Goal: Check status: Check status

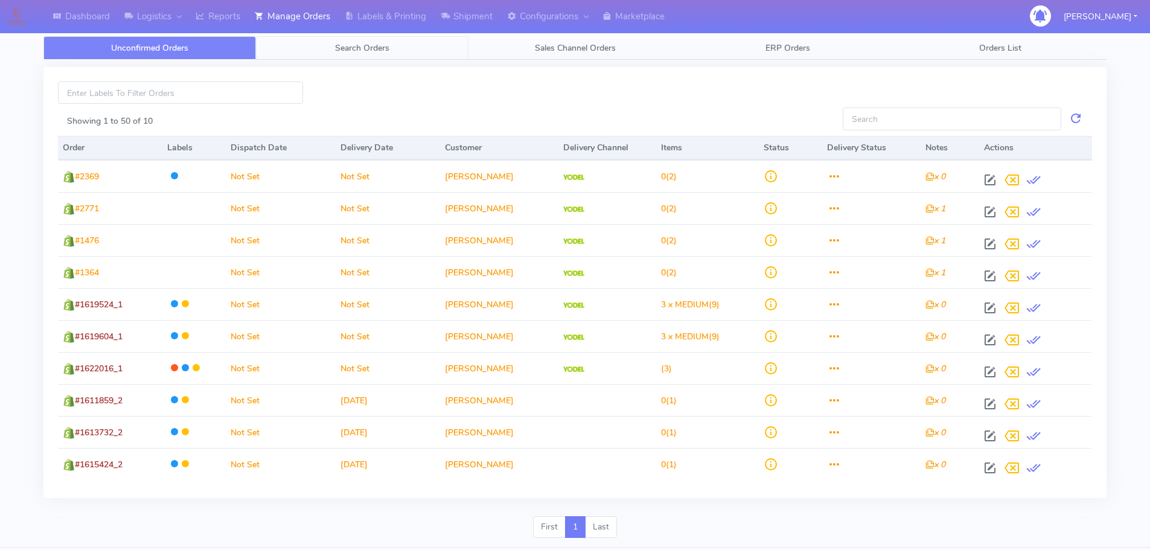
click at [349, 48] on span "Search Orders" at bounding box center [362, 47] width 54 height 11
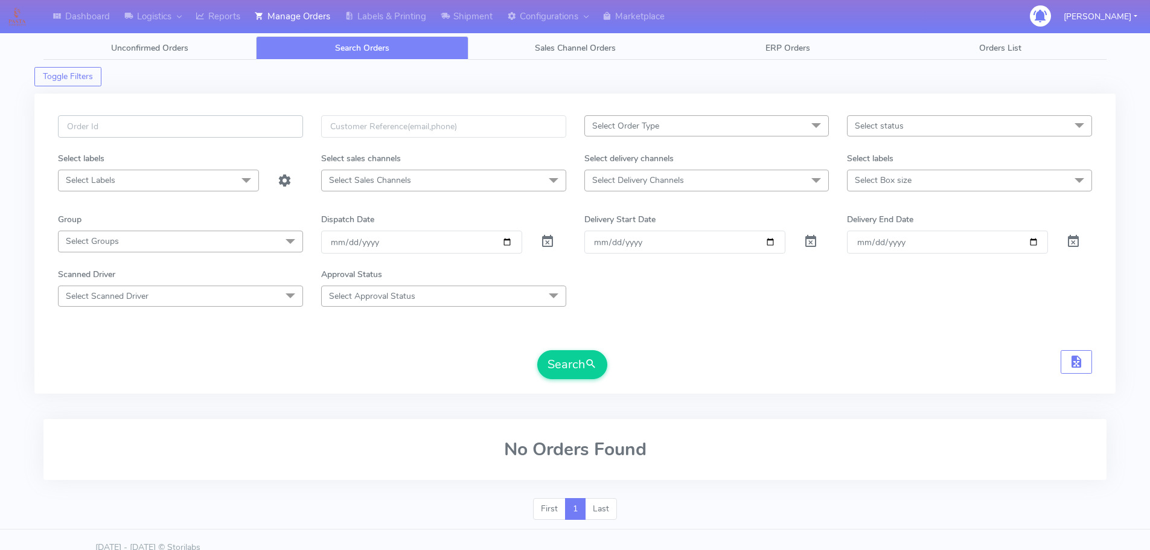
click at [264, 124] on input "text" at bounding box center [180, 126] width 245 height 22
paste input "1619831"
type input "1619831"
click at [551, 240] on span at bounding box center [547, 244] width 14 height 11
click at [572, 363] on button "Search" at bounding box center [572, 364] width 70 height 29
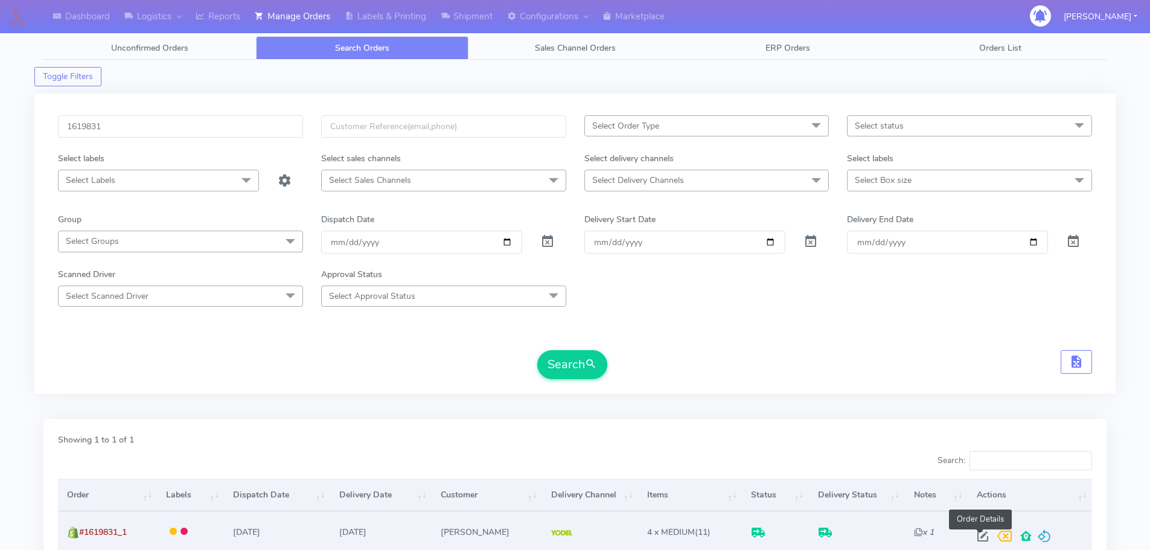
click at [982, 537] on span at bounding box center [983, 538] width 22 height 11
select select "5"
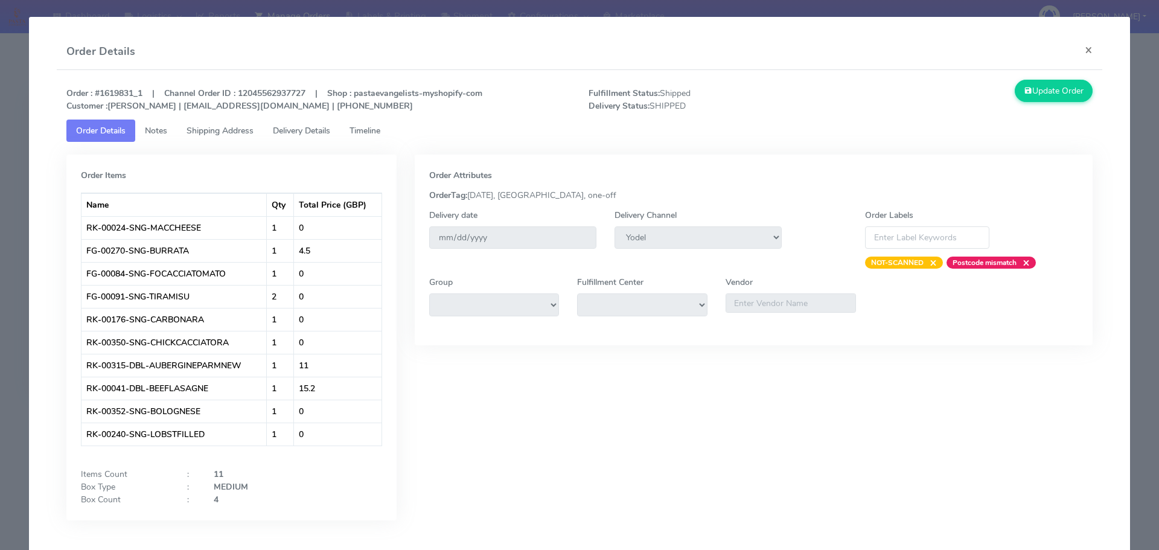
click at [324, 135] on span "Delivery Details" at bounding box center [301, 130] width 57 height 11
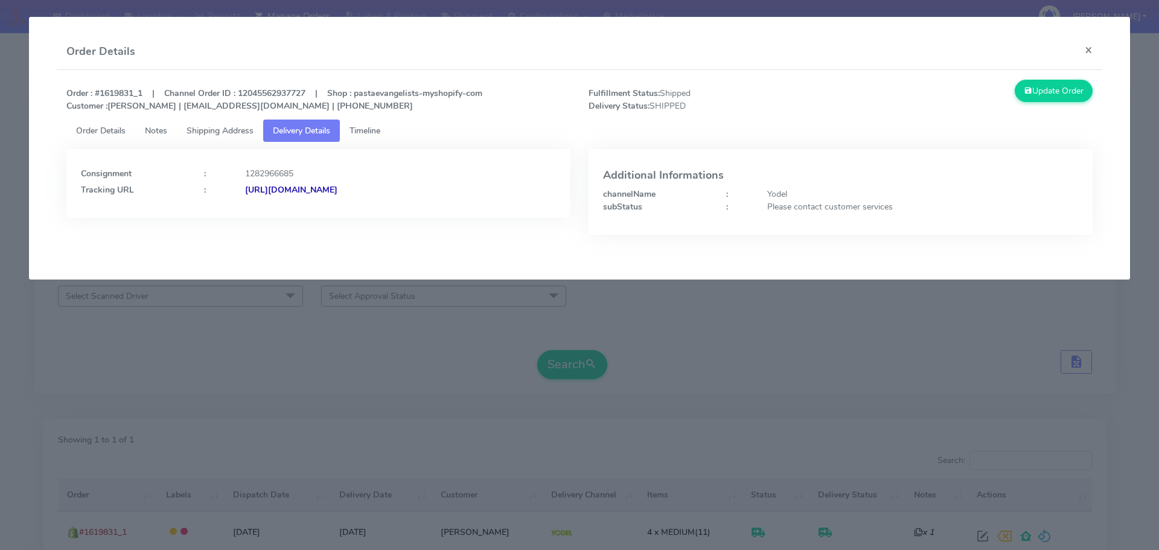
click at [243, 135] on span "Shipping Address" at bounding box center [220, 130] width 67 height 11
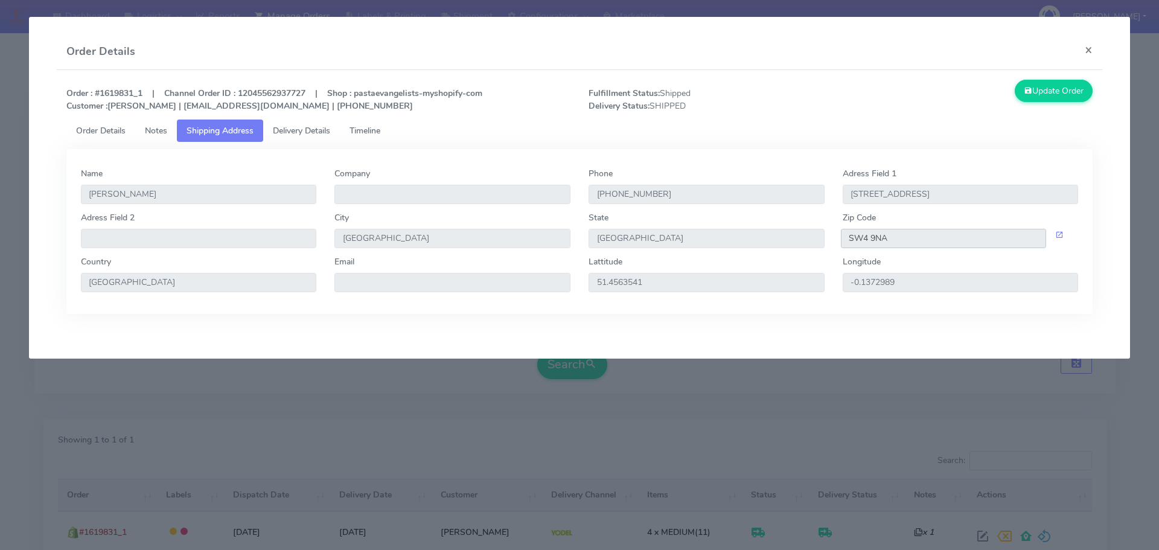
drag, startPoint x: 891, startPoint y: 236, endPoint x: 833, endPoint y: 237, distance: 58.0
click at [833, 237] on div "Adress Field 2 City [GEOGRAPHIC_DATA] [GEOGRAPHIC_DATA] Zip Code SW4 9NA" at bounding box center [580, 233] width 1016 height 44
click at [336, 132] on link "Delivery Details" at bounding box center [301, 131] width 77 height 22
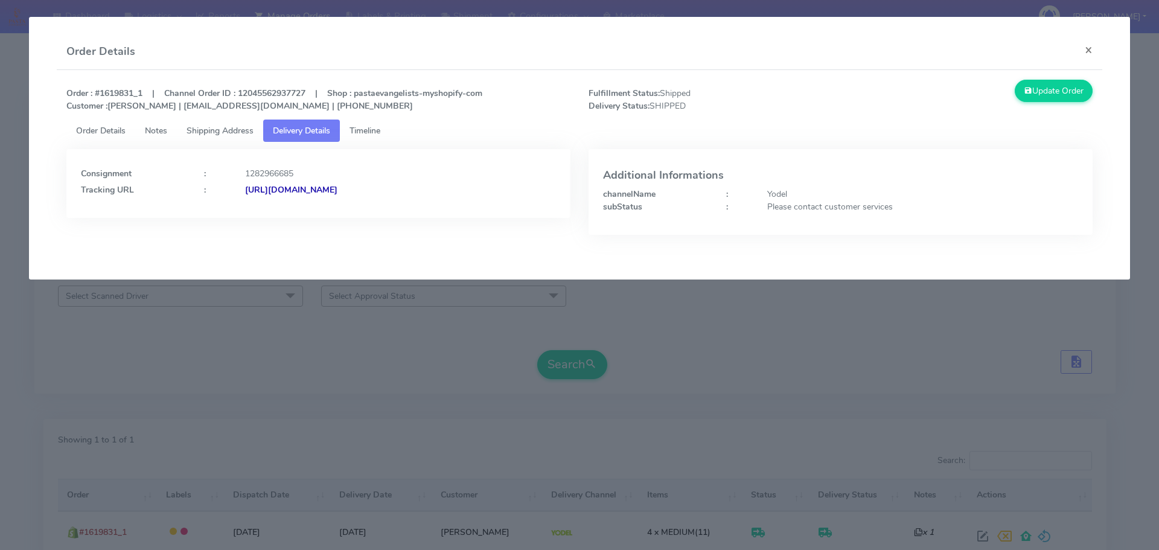
click at [338, 191] on strong "[URL][DOMAIN_NAME]" at bounding box center [291, 189] width 92 height 11
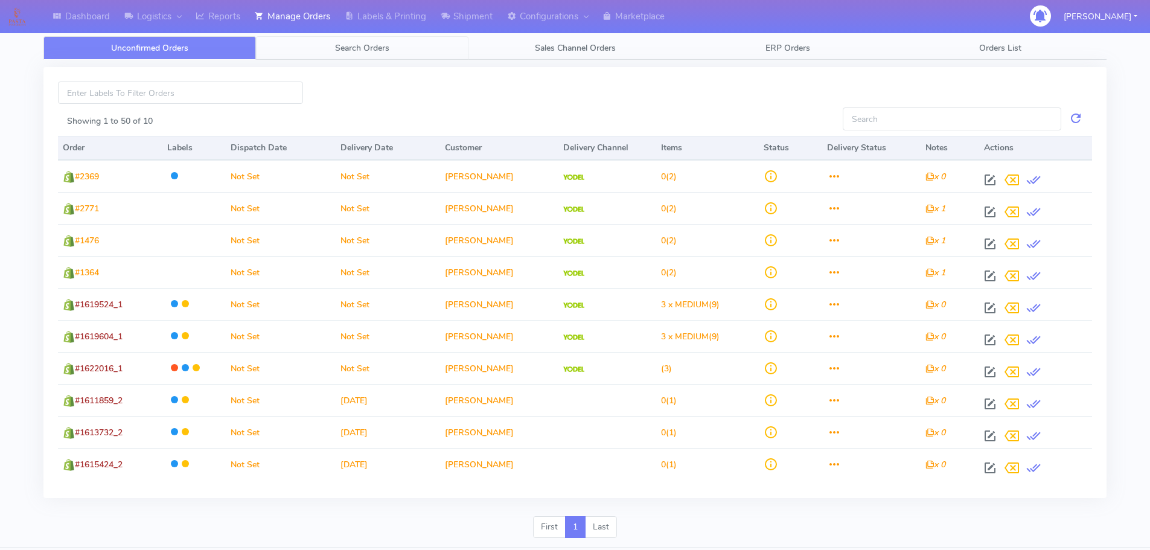
click at [307, 46] on link "Search Orders" at bounding box center [362, 48] width 213 height 24
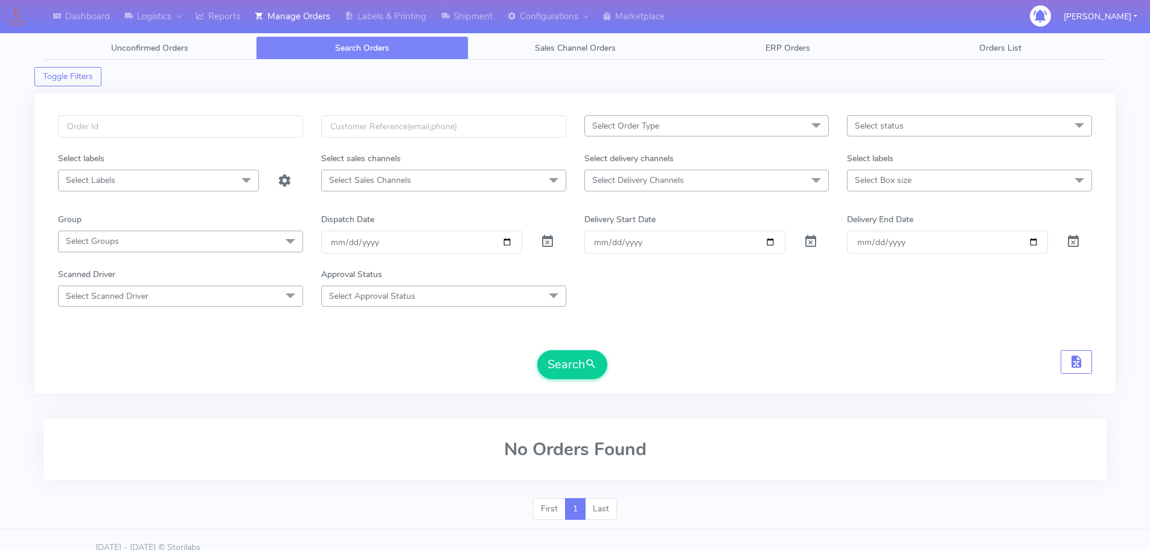
click at [275, 112] on div "Select Order Type Select All MEALS ATAVI One Off Pasta Club Gift Kit Event Unkn…" at bounding box center [574, 244] width 1081 height 300
click at [270, 121] on input "text" at bounding box center [180, 126] width 245 height 22
paste input "1620166"
type input "1620166"
click at [549, 241] on span at bounding box center [547, 244] width 14 height 11
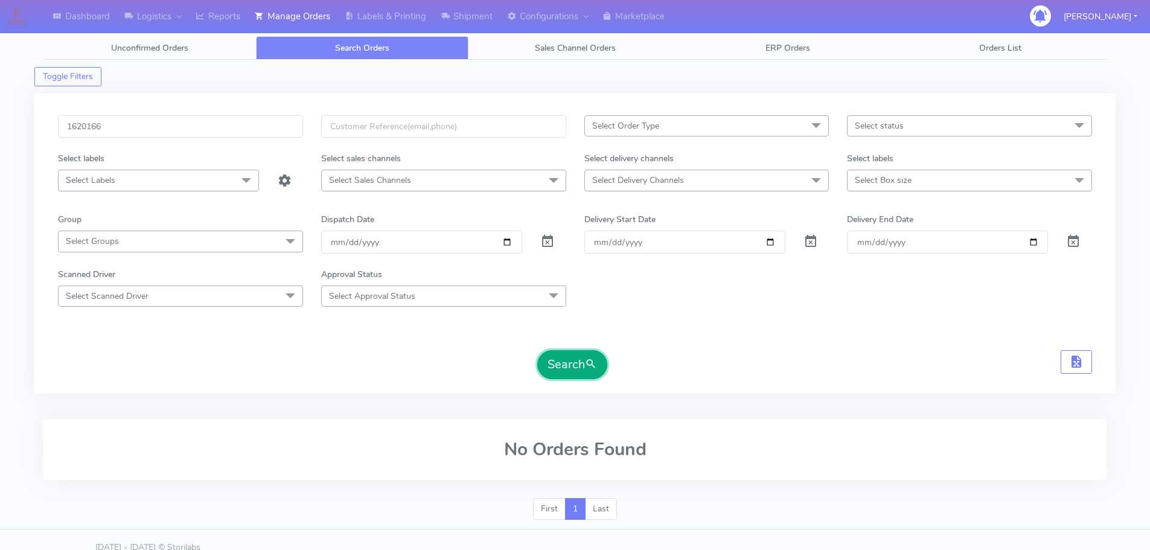
click at [560, 365] on button "Search" at bounding box center [572, 364] width 70 height 29
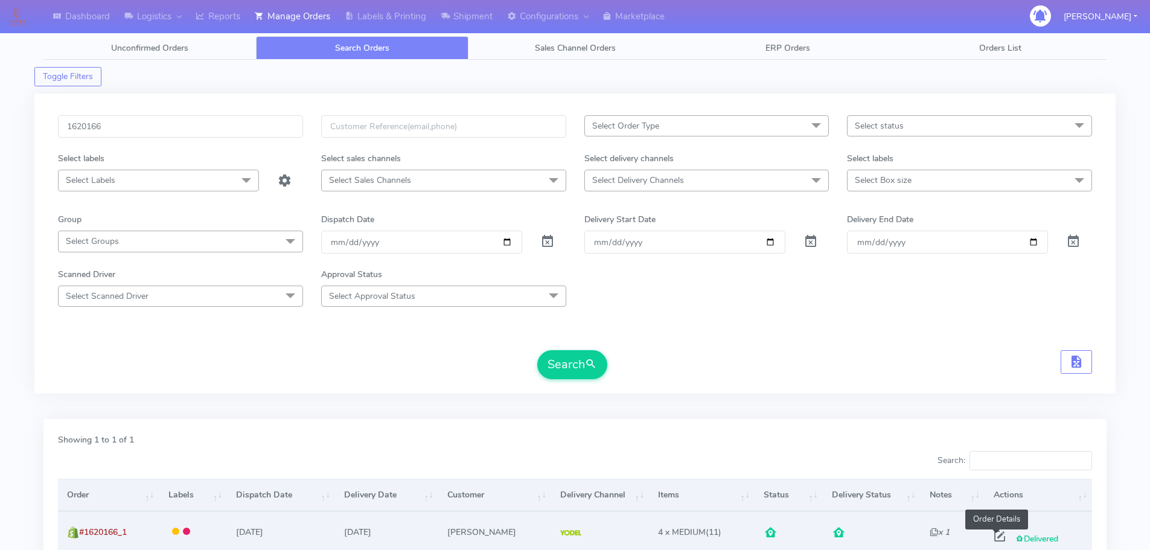
click at [1002, 537] on span at bounding box center [1000, 538] width 22 height 11
select select "5"
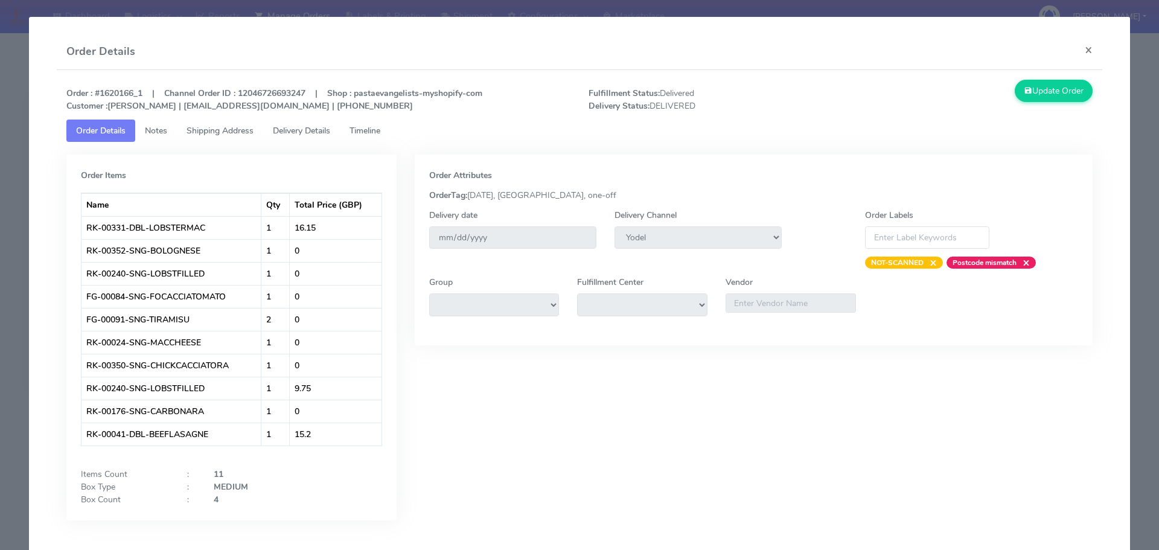
click at [232, 135] on span "Shipping Address" at bounding box center [220, 130] width 67 height 11
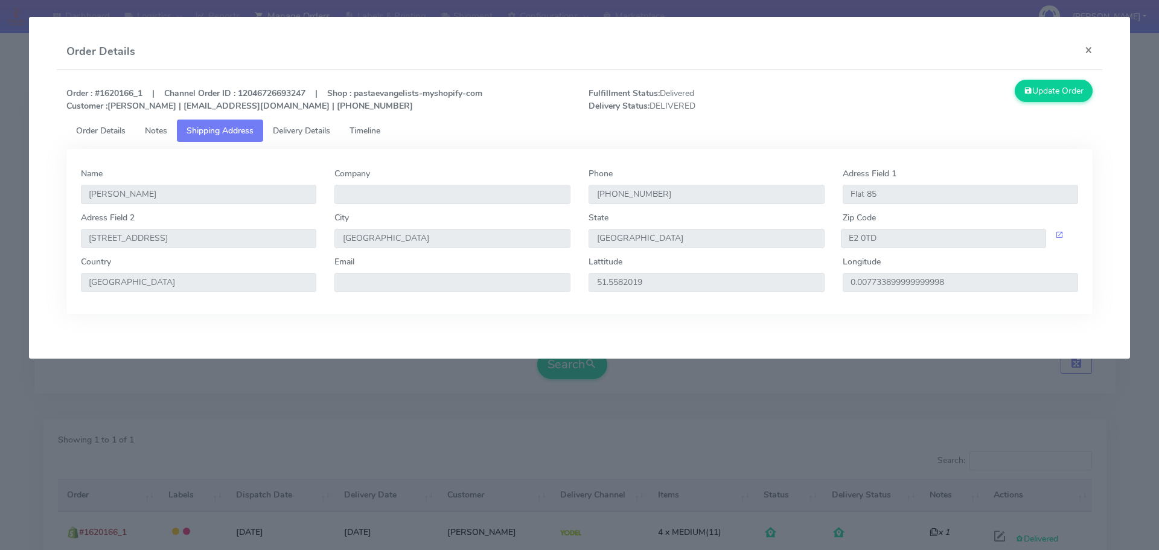
click at [280, 130] on span "Delivery Details" at bounding box center [301, 130] width 57 height 11
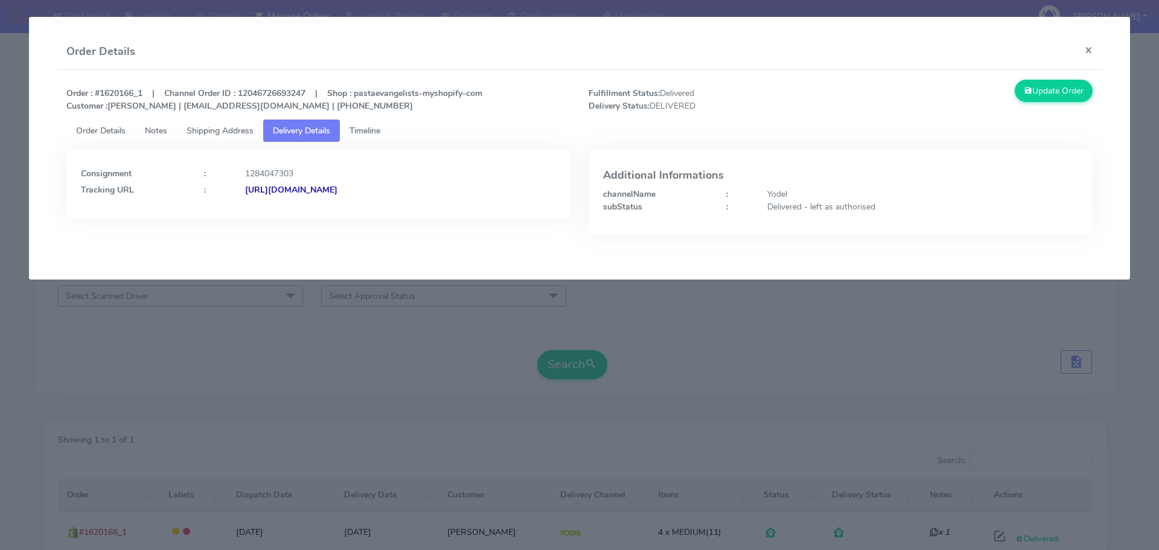
click at [235, 131] on span "Shipping Address" at bounding box center [220, 130] width 67 height 11
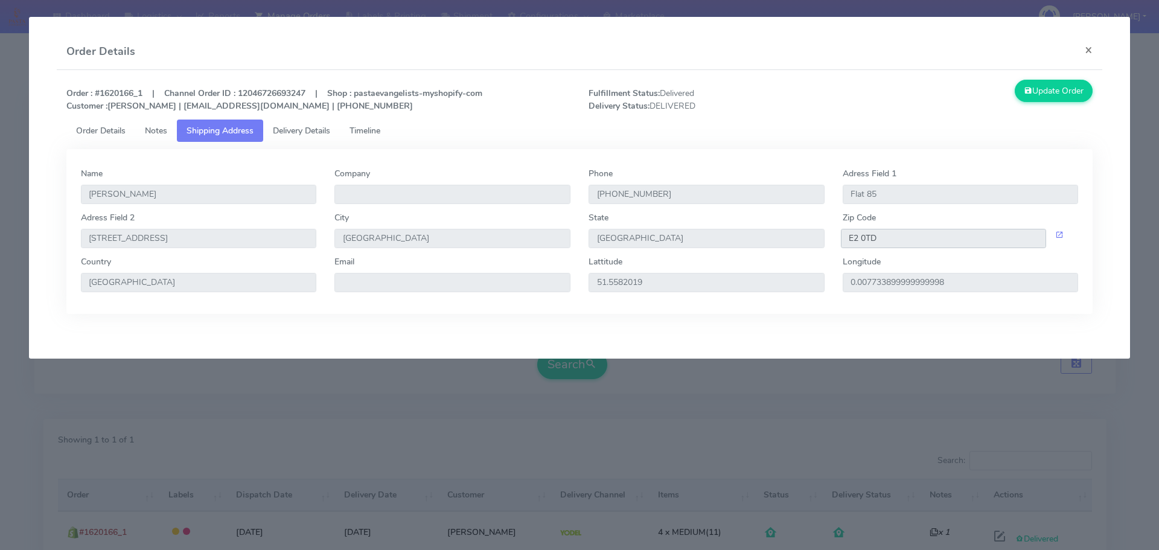
drag, startPoint x: 923, startPoint y: 241, endPoint x: 845, endPoint y: 240, distance: 78.5
click at [845, 240] on input "E2 0TD" at bounding box center [944, 238] width 206 height 19
click at [321, 135] on span "Delivery Details" at bounding box center [301, 130] width 57 height 11
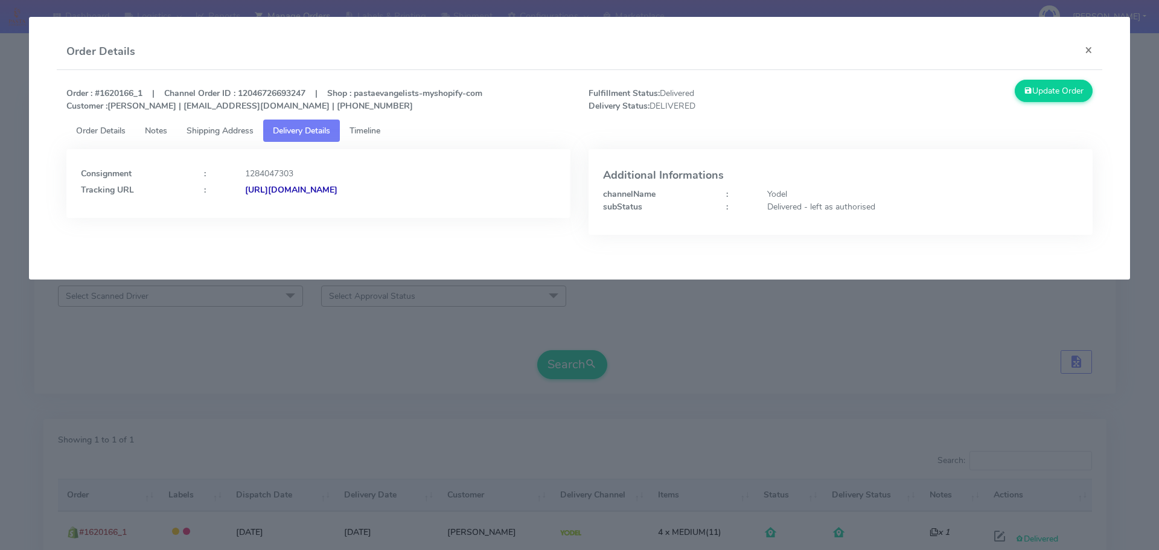
click at [338, 188] on strong "https://www.yodel.co.uk/tracking/JJD0002249960893489" at bounding box center [291, 189] width 92 height 11
click at [1081, 46] on button "×" at bounding box center [1088, 50] width 27 height 32
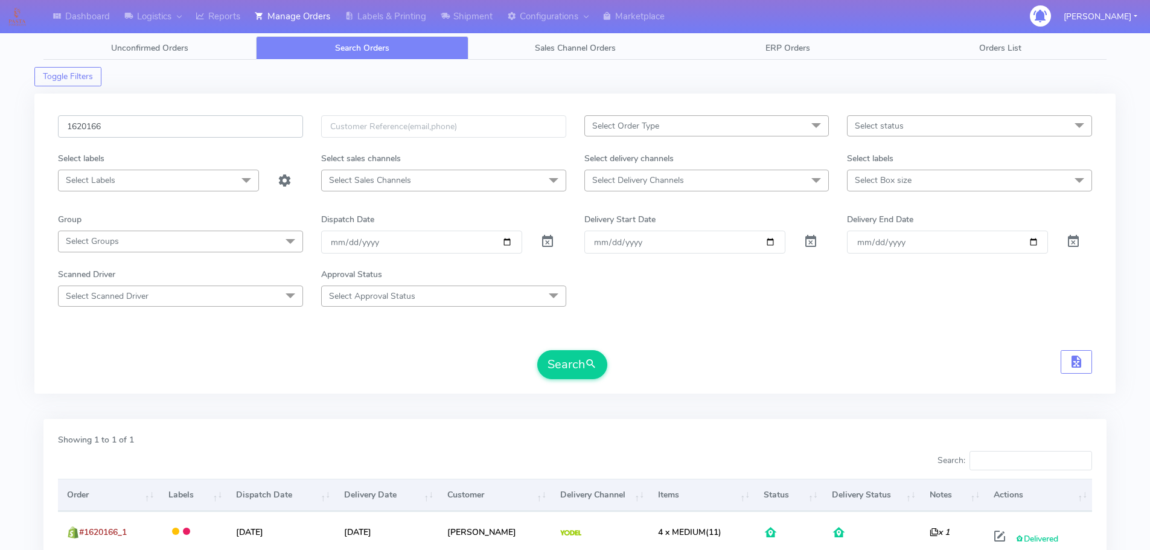
click at [134, 133] on input "1620166" at bounding box center [180, 126] width 245 height 22
paste input "19239"
type input "1619239"
click at [537, 350] on button "Search" at bounding box center [572, 364] width 70 height 29
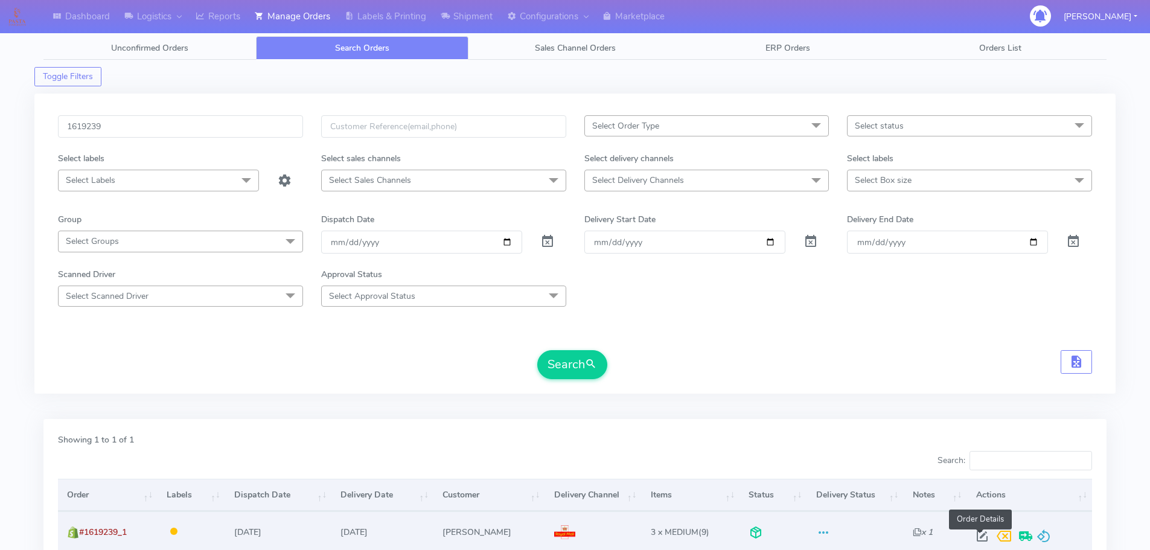
click at [980, 533] on span at bounding box center [983, 538] width 22 height 11
select select "3"
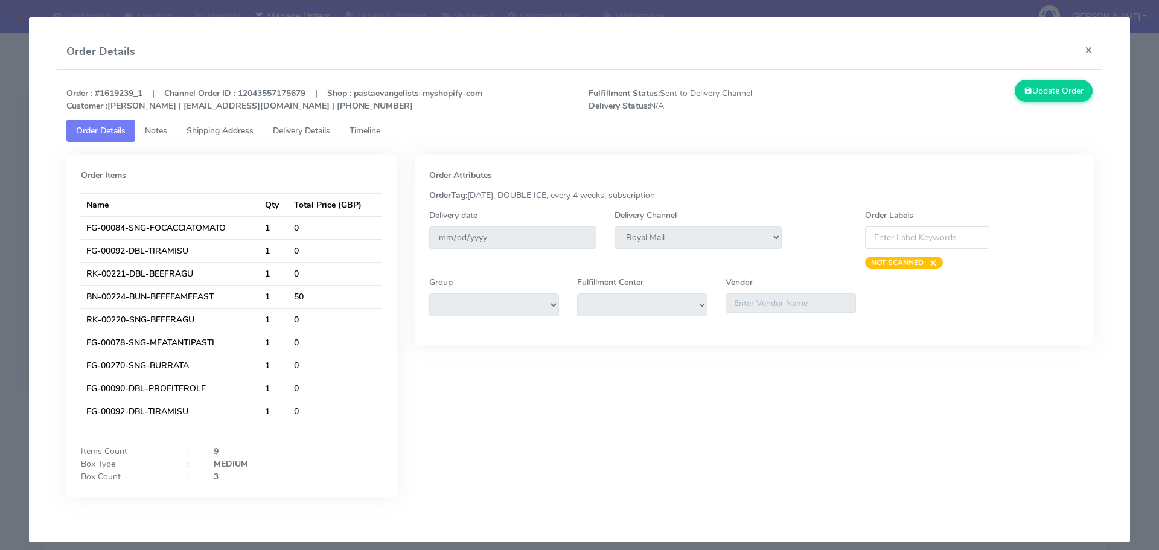
click at [319, 129] on span "Delivery Details" at bounding box center [301, 130] width 57 height 11
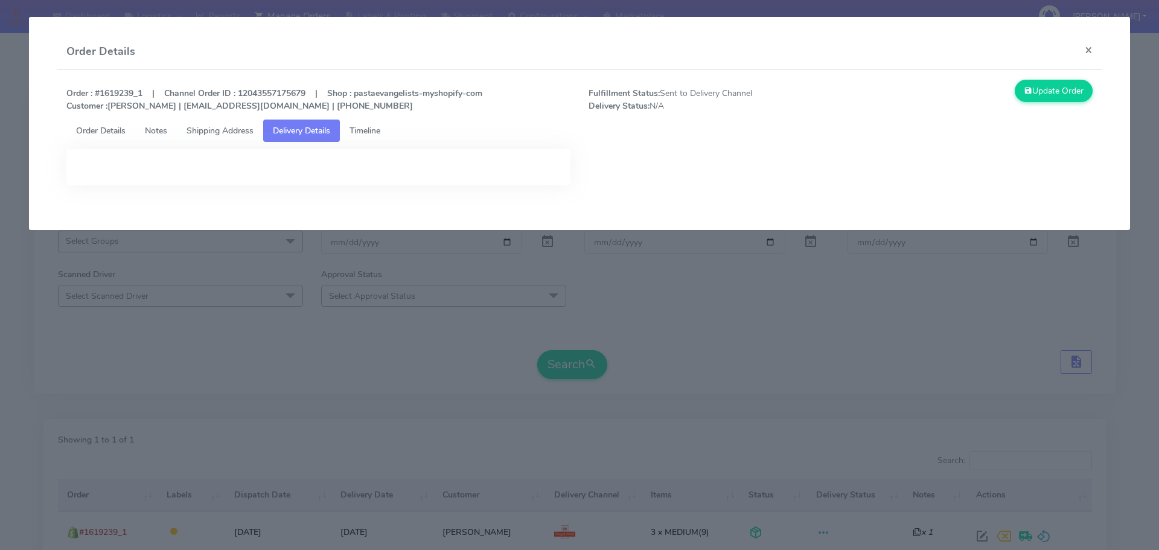
drag, startPoint x: 372, startPoint y: 131, endPoint x: 386, endPoint y: 129, distance: 14.1
click at [373, 130] on span "Timeline" at bounding box center [365, 130] width 31 height 11
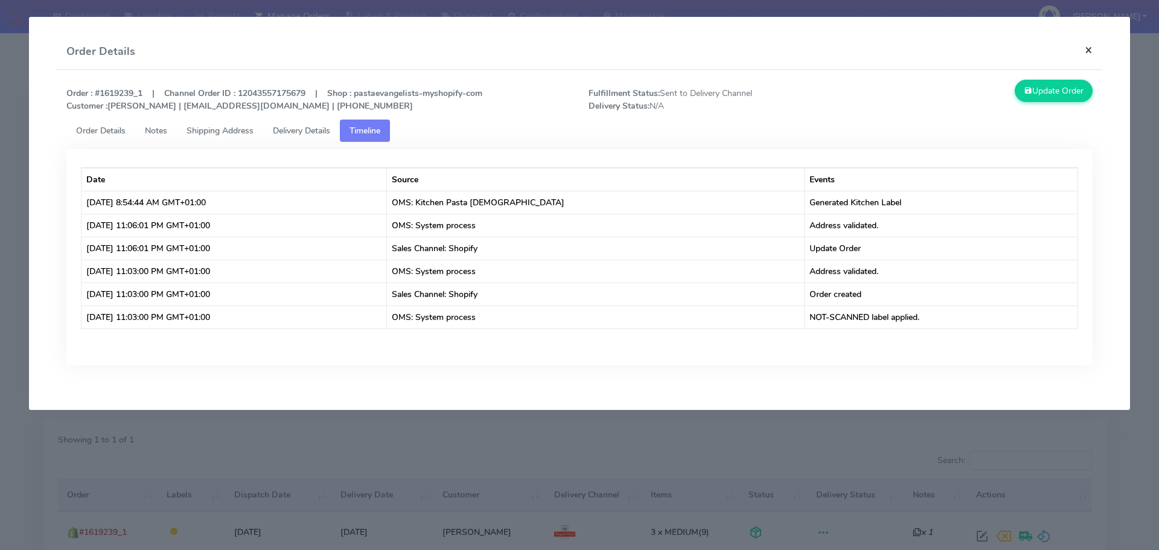
click at [1083, 48] on button "×" at bounding box center [1088, 50] width 27 height 32
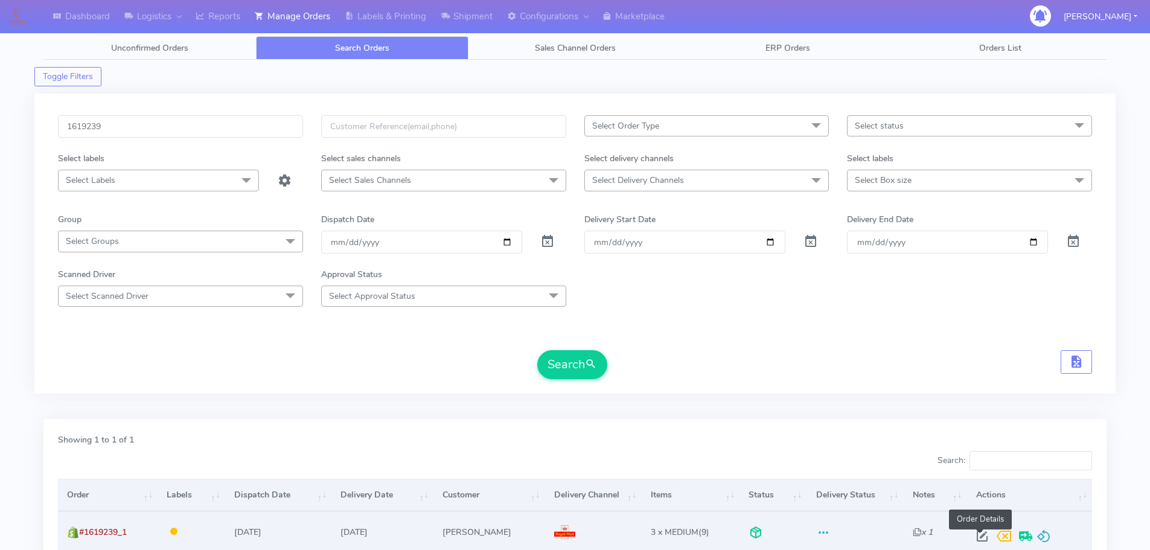
click at [979, 538] on span at bounding box center [983, 538] width 22 height 11
select select "3"
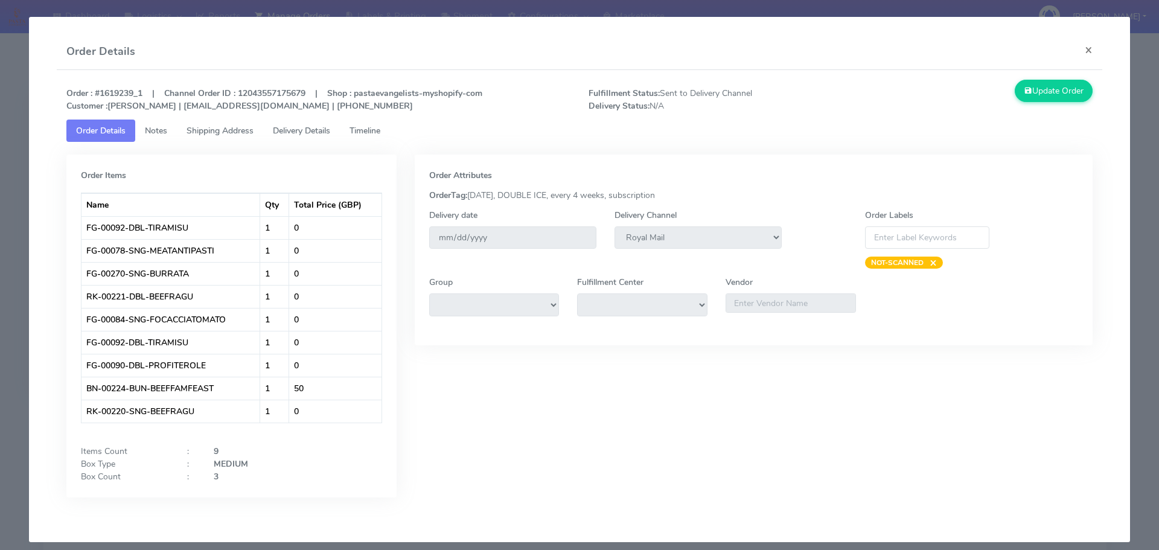
click at [366, 126] on span "Timeline" at bounding box center [365, 130] width 31 height 11
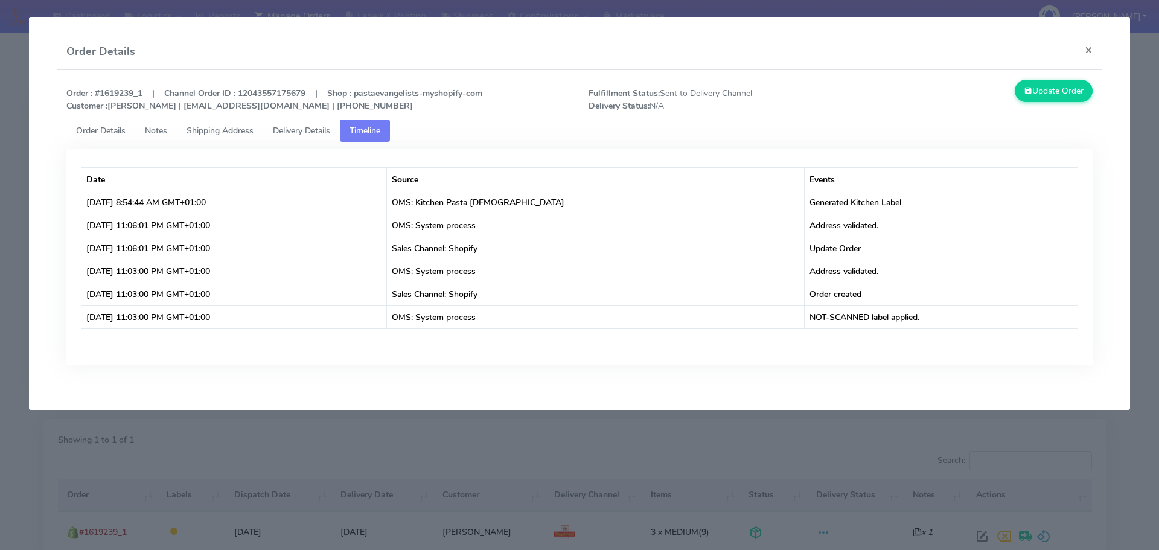
click at [318, 128] on span "Delivery Details" at bounding box center [301, 130] width 57 height 11
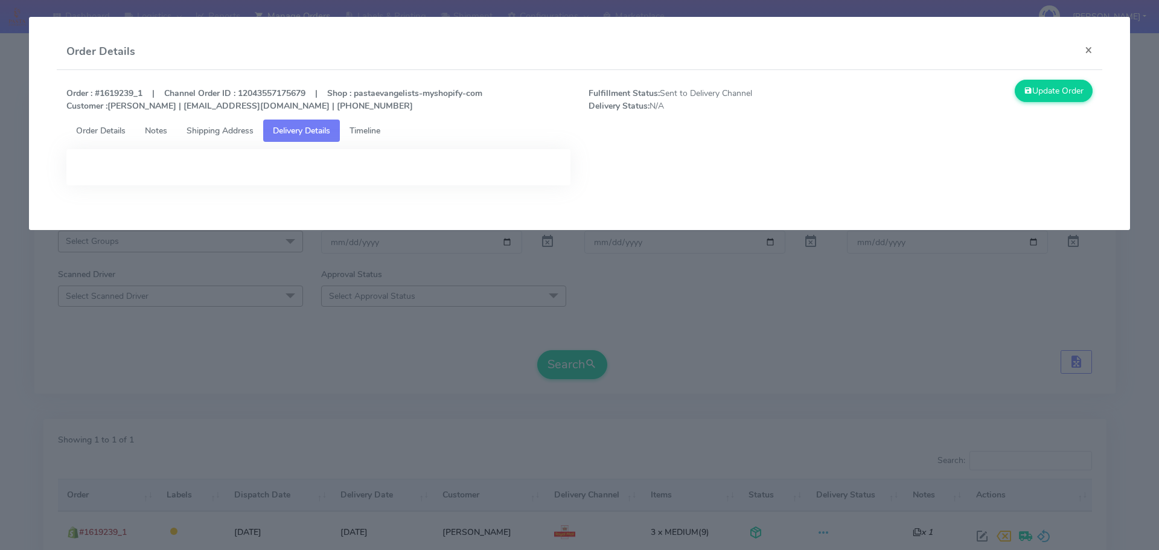
click at [247, 132] on span "Shipping Address" at bounding box center [220, 130] width 67 height 11
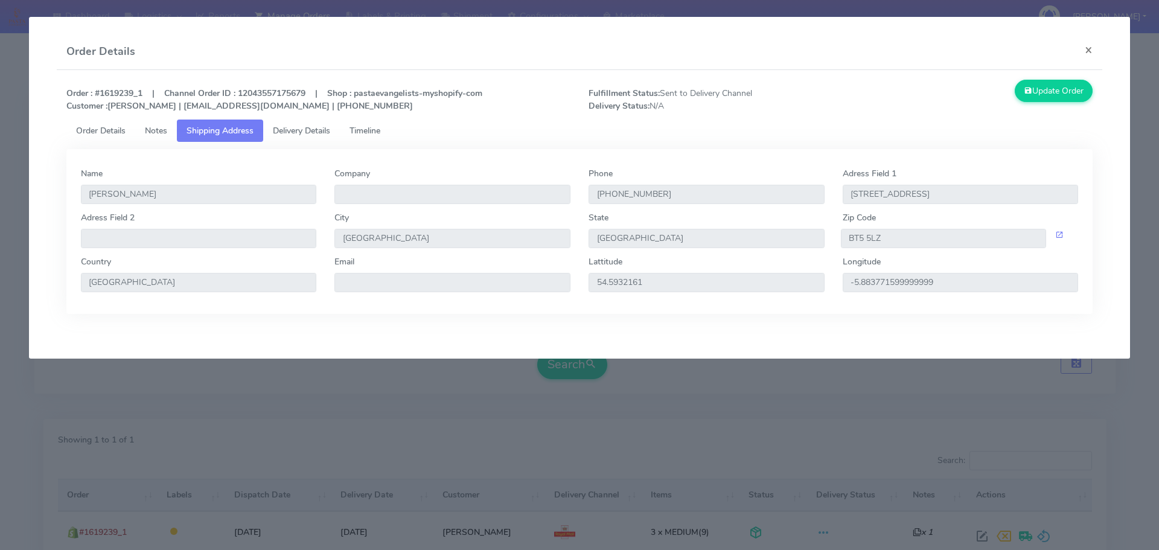
click at [167, 127] on span "Notes" at bounding box center [156, 130] width 22 height 11
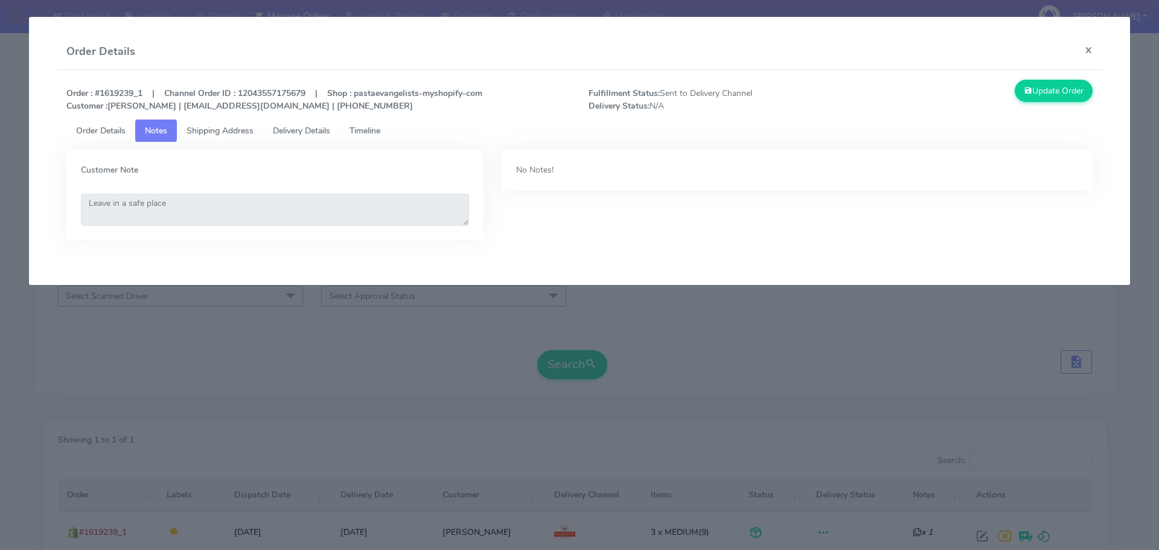
click at [368, 131] on span "Timeline" at bounding box center [365, 130] width 31 height 11
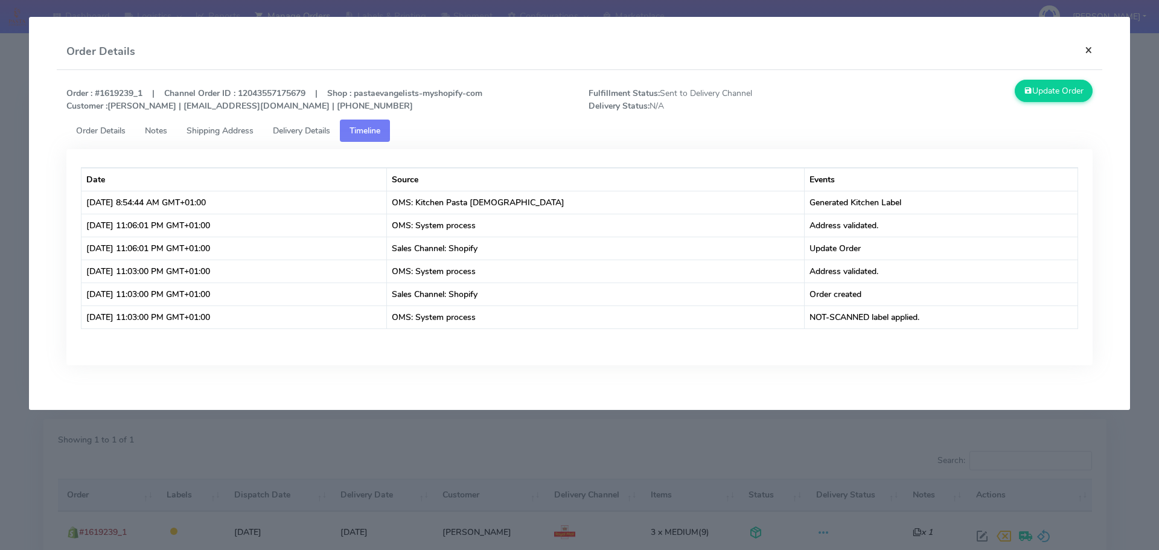
click at [1086, 47] on button "×" at bounding box center [1088, 50] width 27 height 32
